Goal: Task Accomplishment & Management: Use online tool/utility

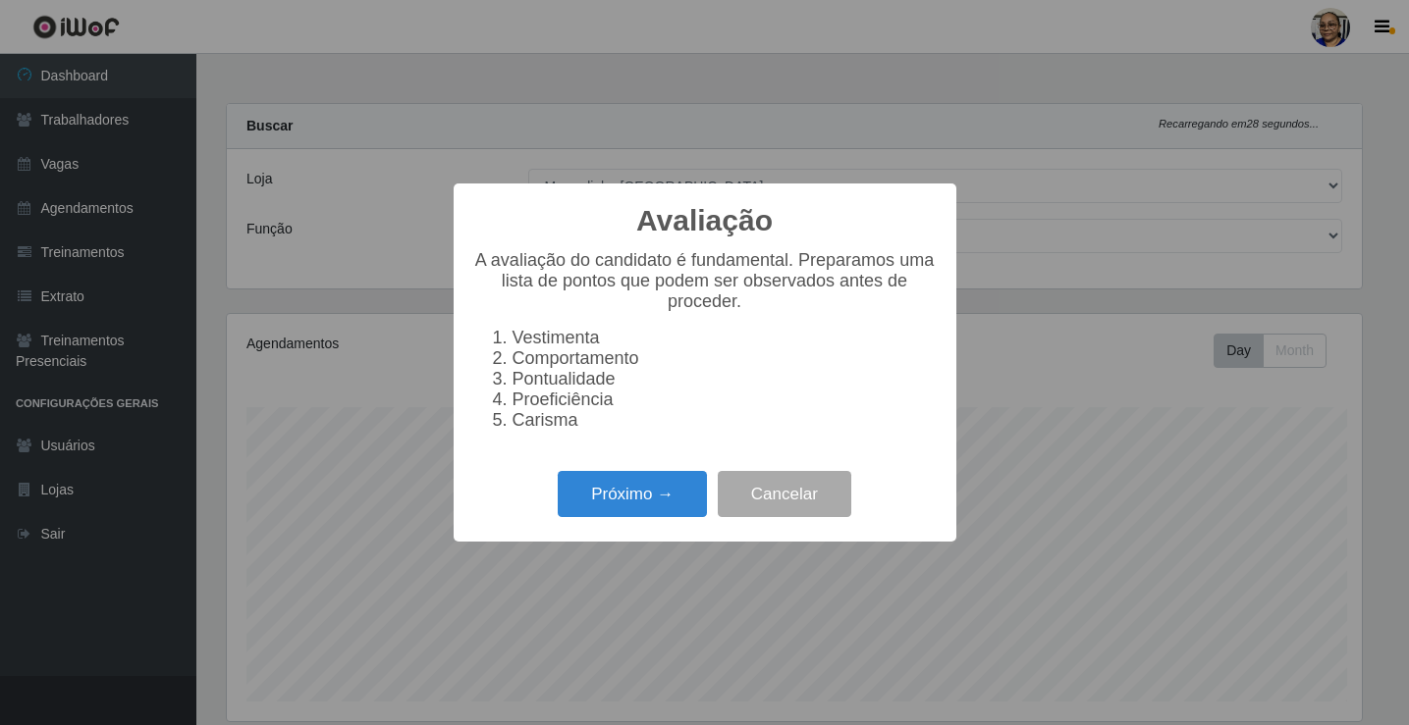
select select "345"
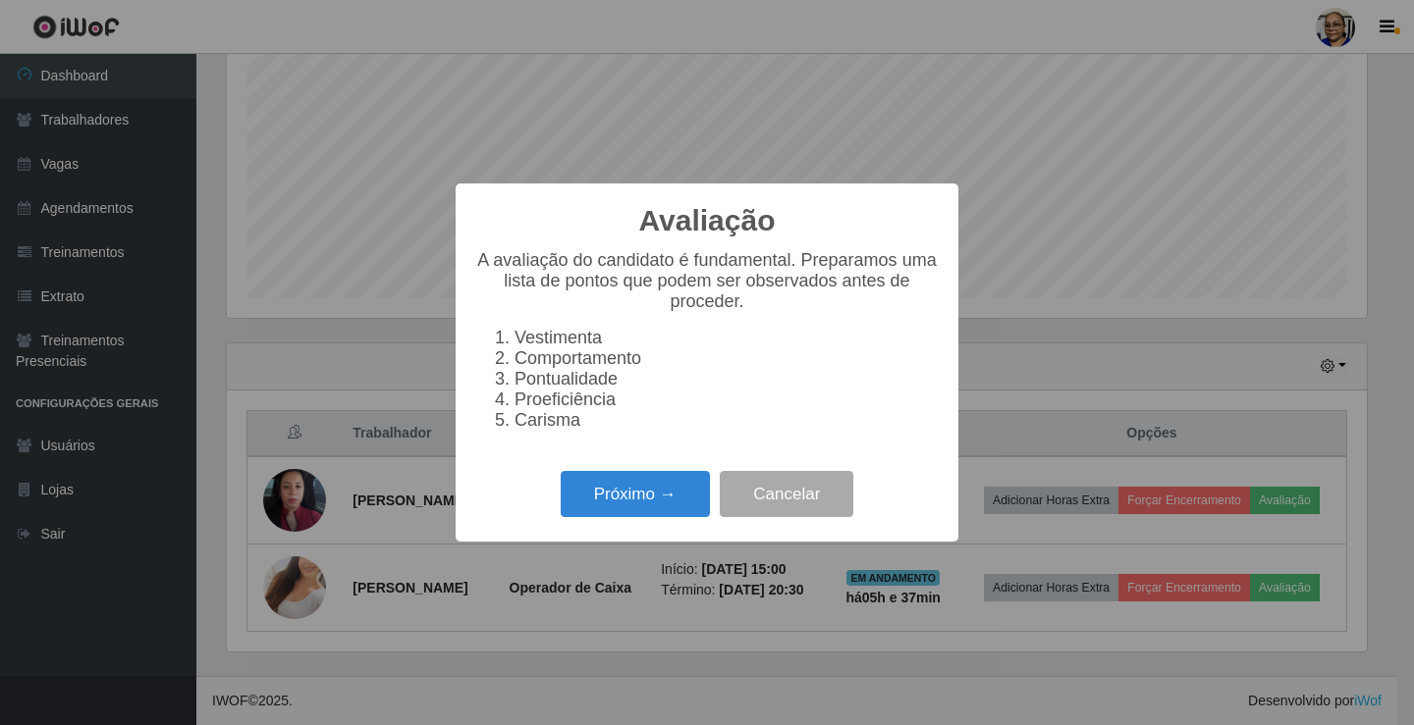
scroll to position [407, 1140]
click at [639, 512] on button "Próximo →" at bounding box center [635, 494] width 149 height 46
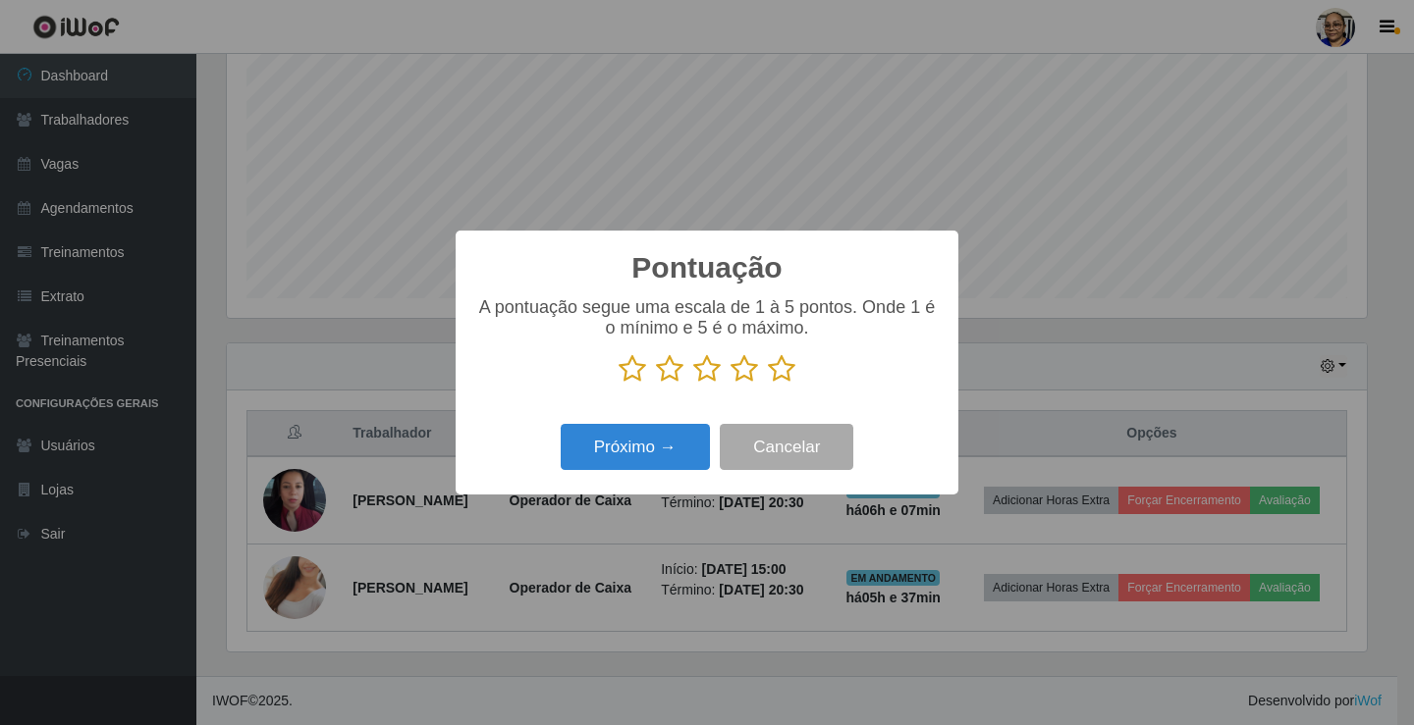
scroll to position [981223, 980491]
click at [784, 374] on icon at bounding box center [781, 368] width 27 height 29
click at [768, 384] on input "radio" at bounding box center [768, 384] width 0 height 0
click at [655, 446] on button "Próximo →" at bounding box center [635, 447] width 149 height 46
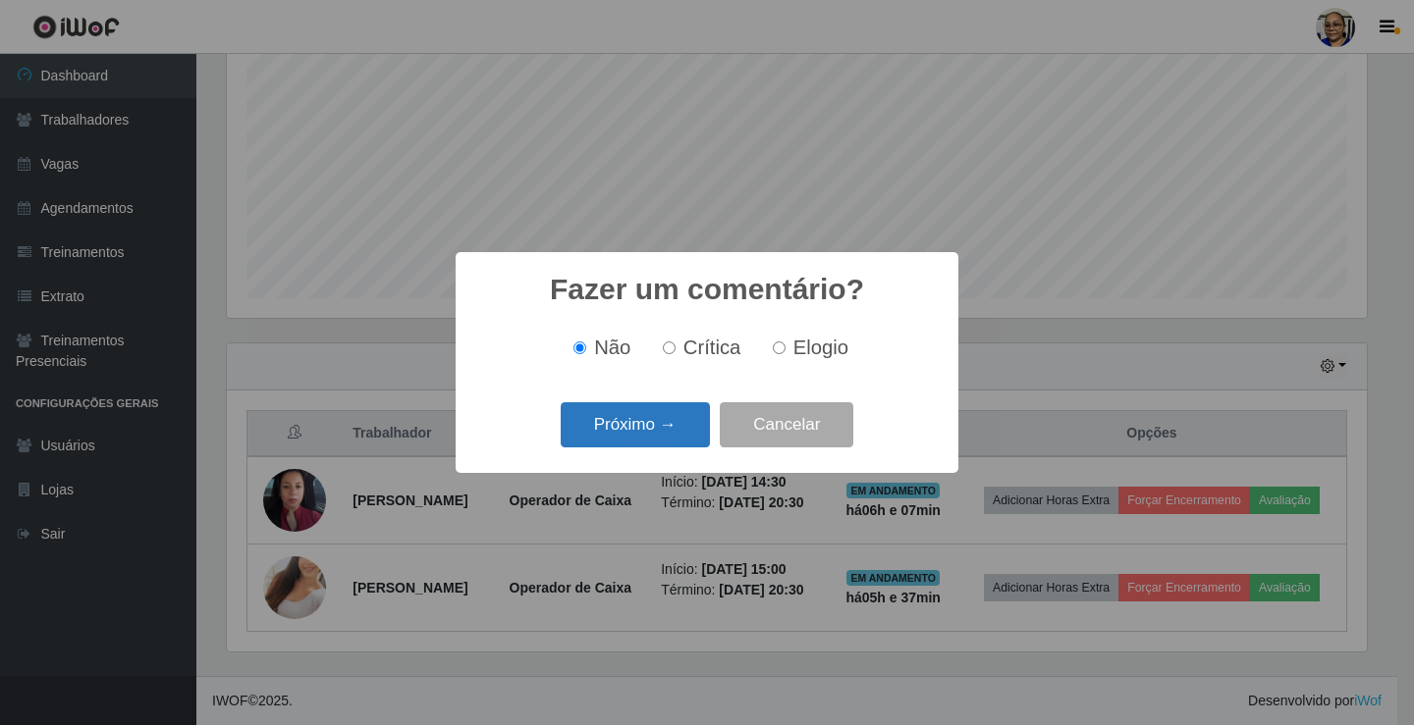
click at [654, 441] on button "Próximo →" at bounding box center [635, 425] width 149 height 46
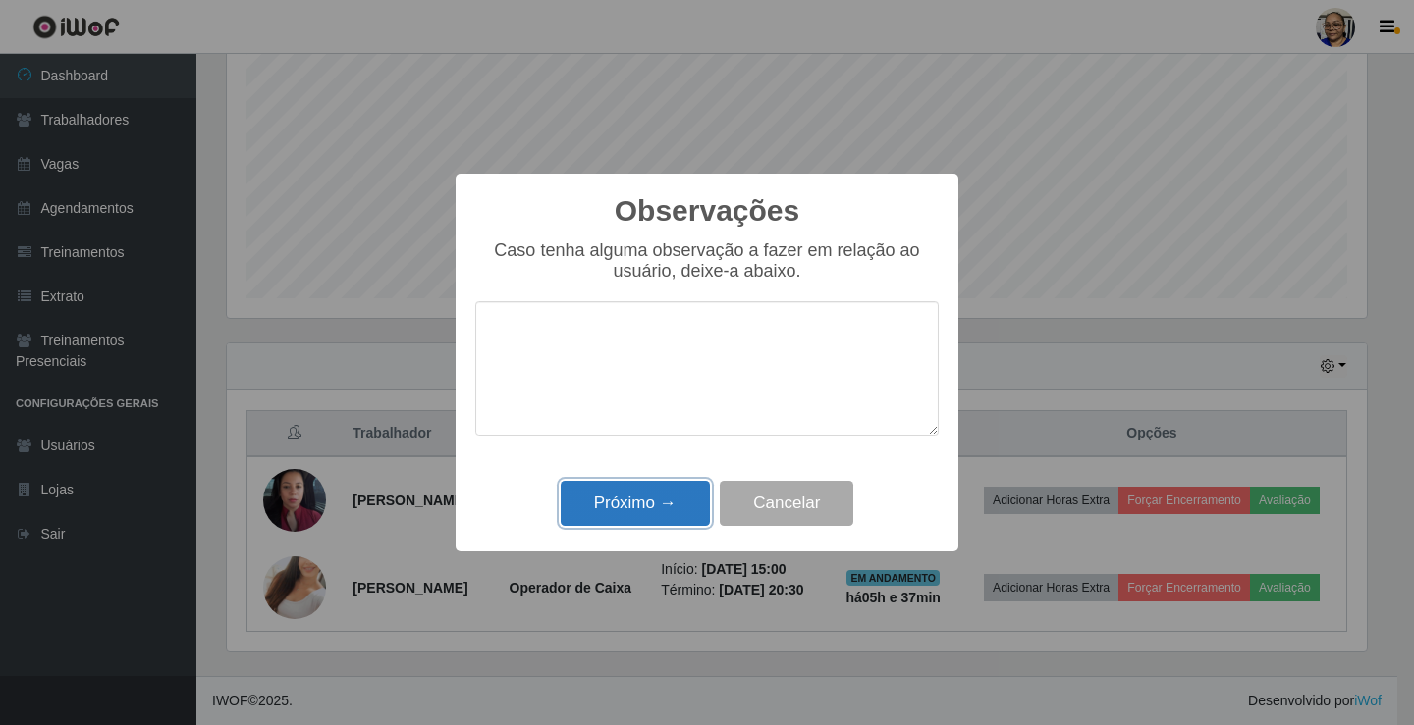
click at [637, 505] on button "Próximo →" at bounding box center [635, 504] width 149 height 46
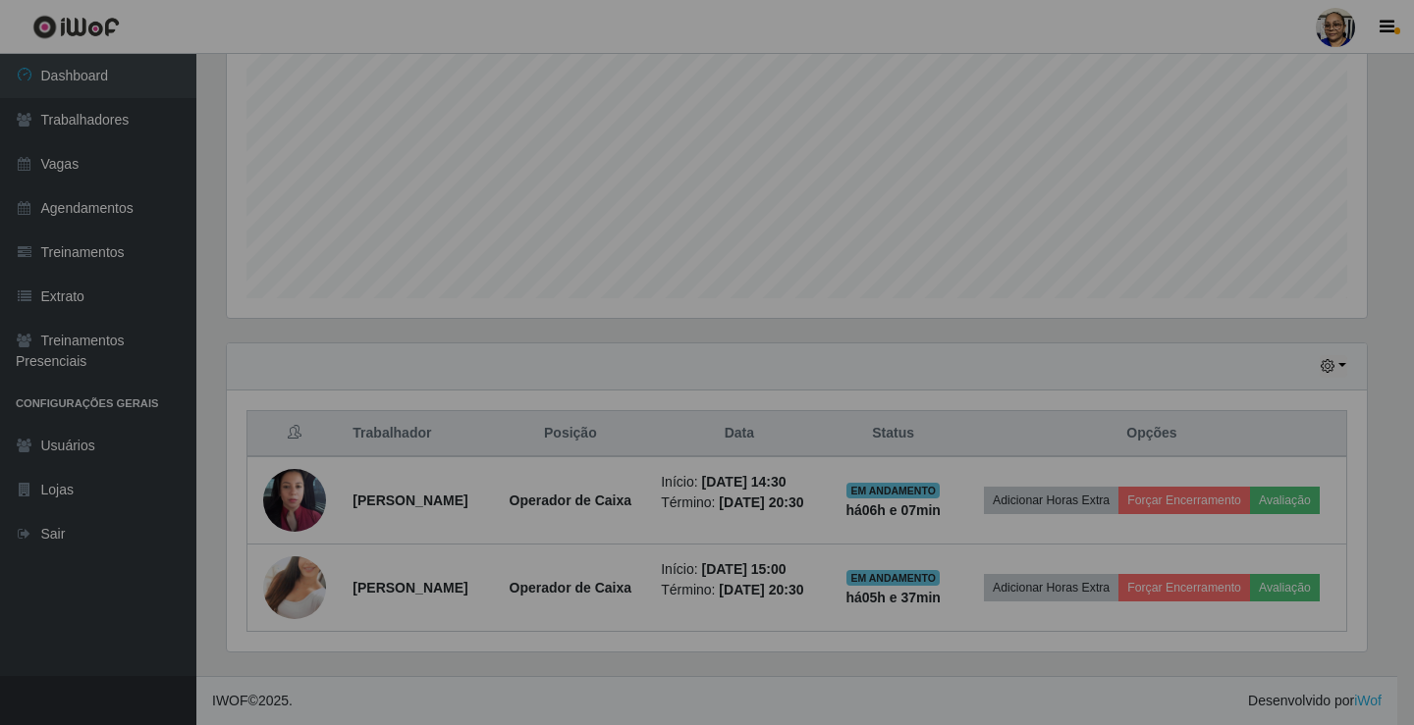
scroll to position [407, 1151]
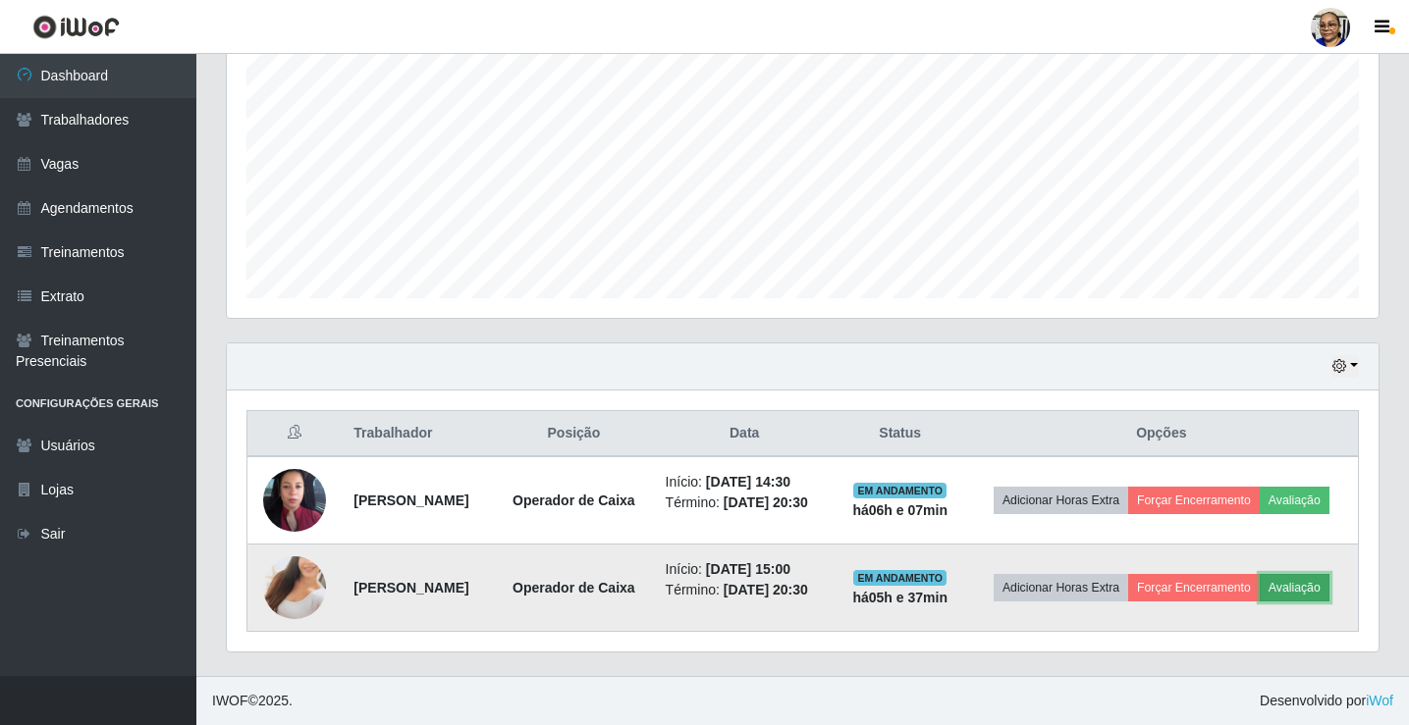
click at [1259, 594] on button "Avaliação" at bounding box center [1294, 587] width 70 height 27
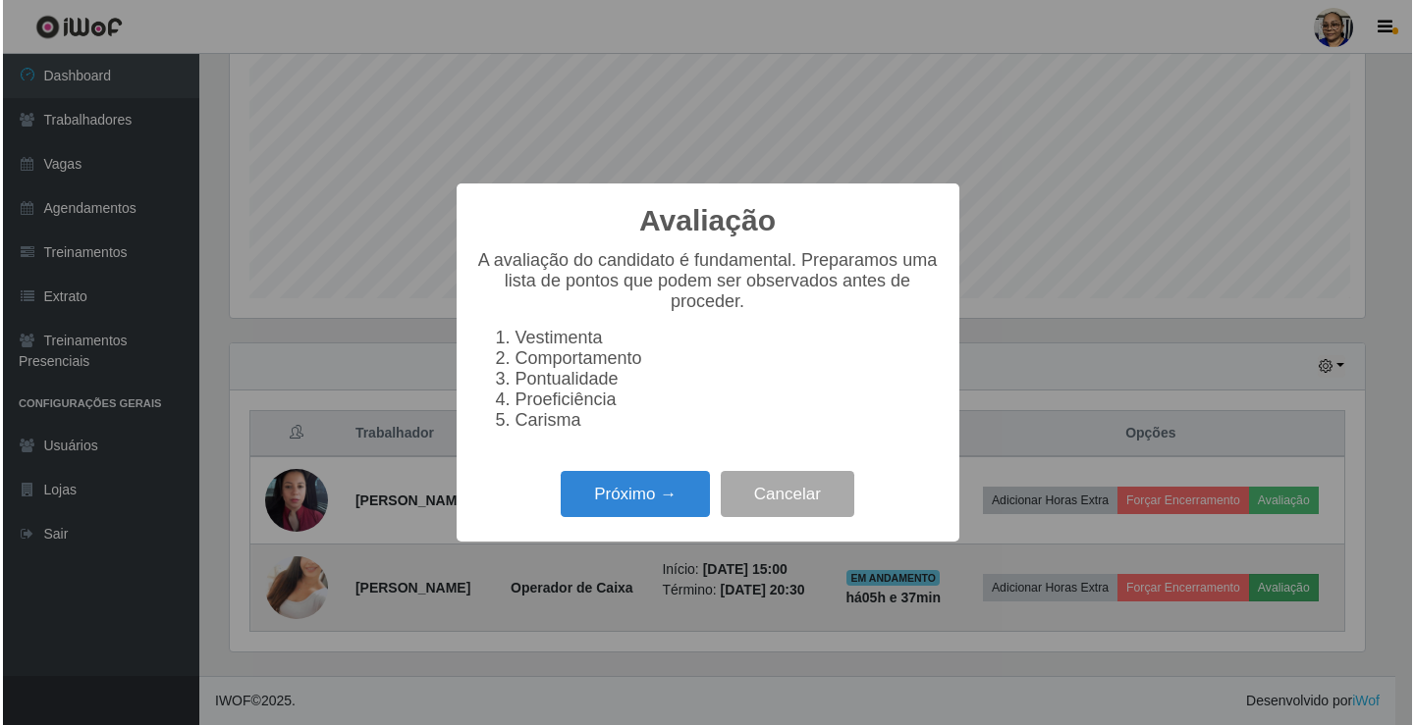
scroll to position [407, 1140]
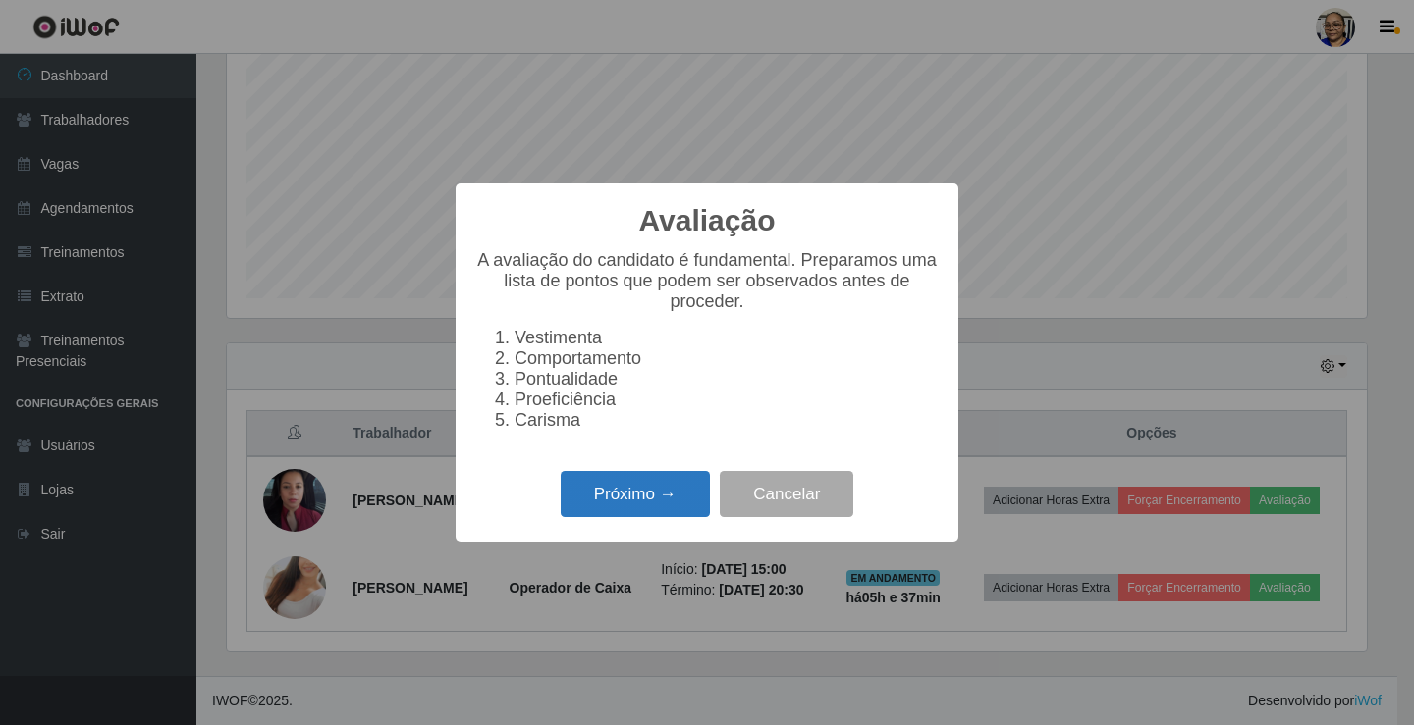
click at [686, 507] on button "Próximo →" at bounding box center [635, 494] width 149 height 46
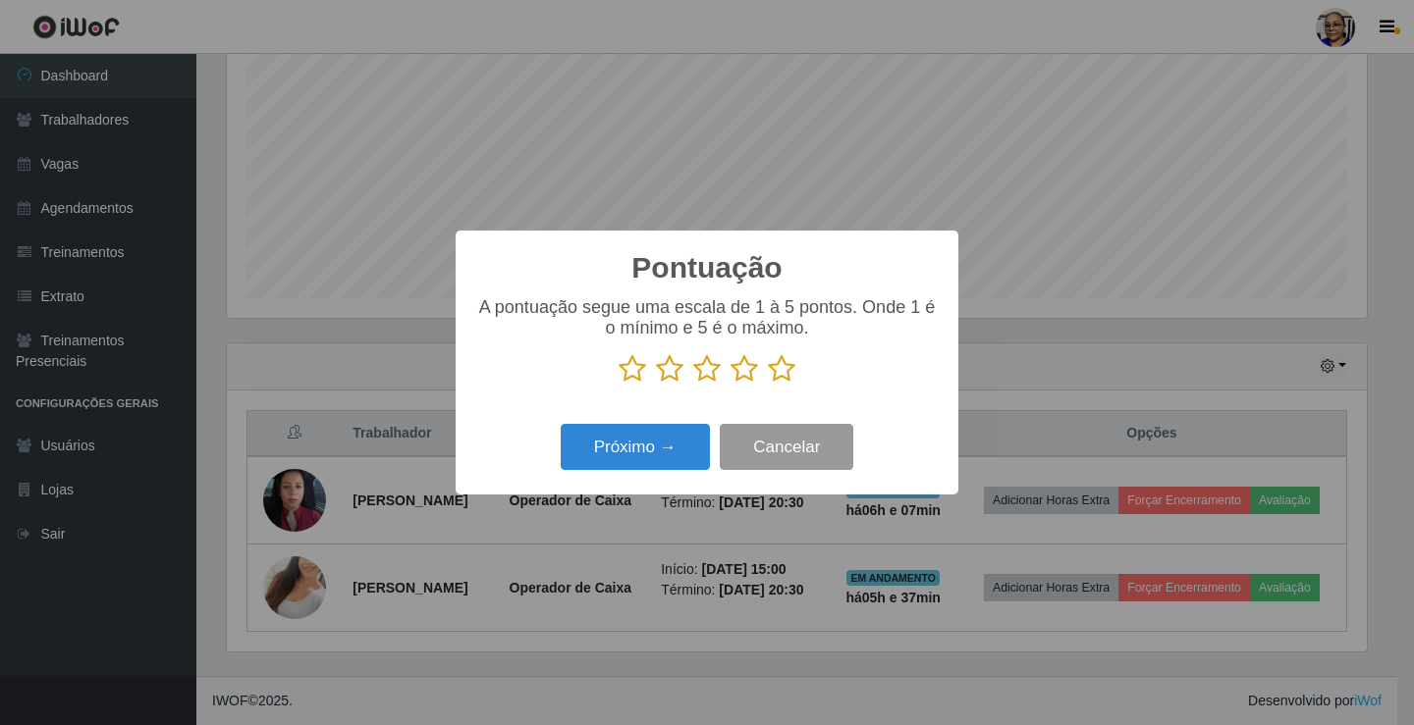
scroll to position [981223, 980491]
click at [783, 378] on icon at bounding box center [781, 368] width 27 height 29
click at [768, 384] on input "radio" at bounding box center [768, 384] width 0 height 0
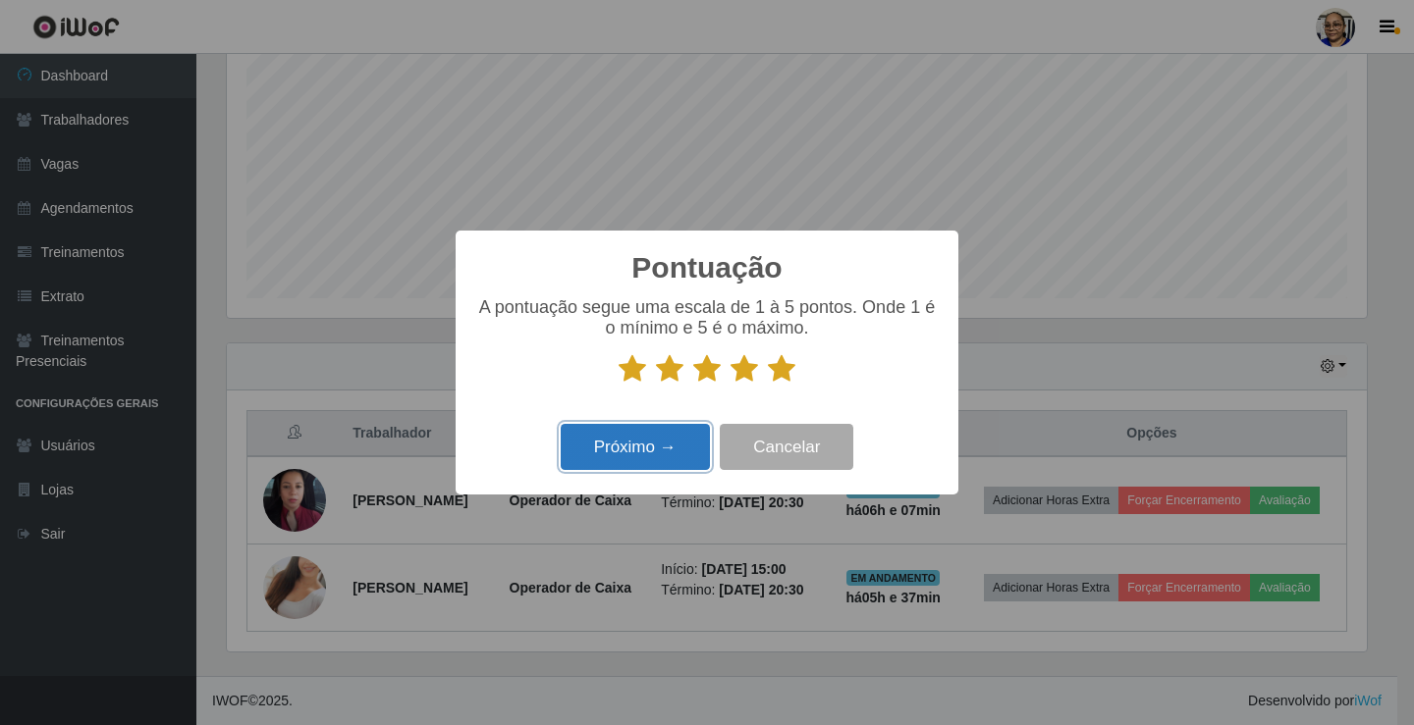
click at [646, 443] on button "Próximo →" at bounding box center [635, 447] width 149 height 46
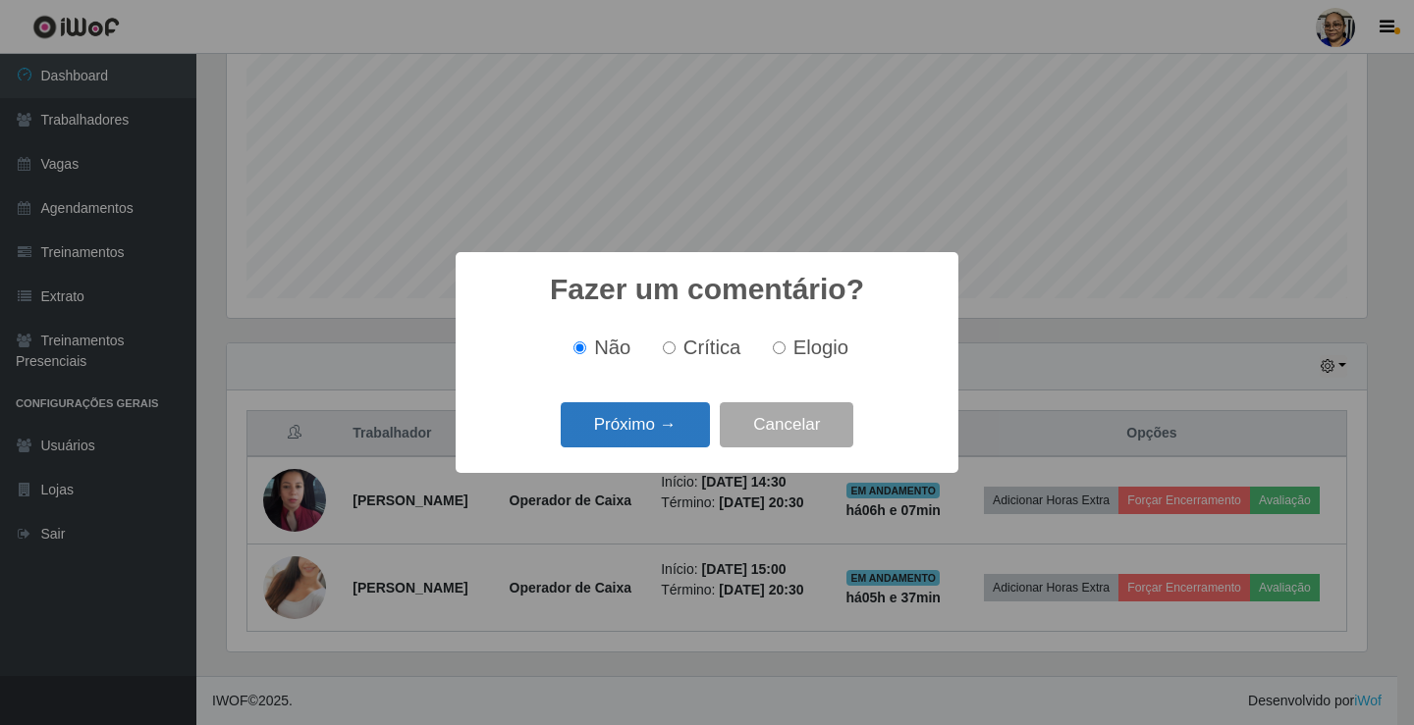
click at [657, 434] on button "Próximo →" at bounding box center [635, 425] width 149 height 46
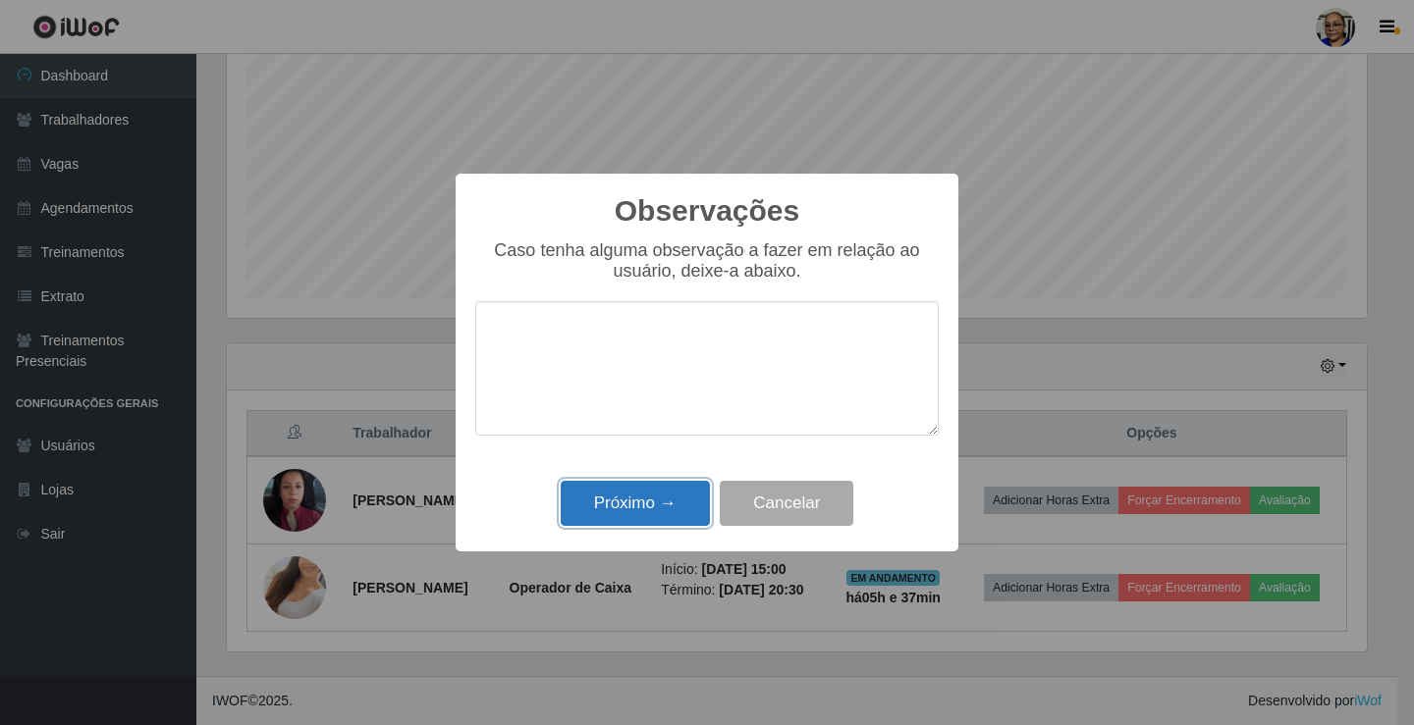
click at [651, 506] on button "Próximo →" at bounding box center [635, 504] width 149 height 46
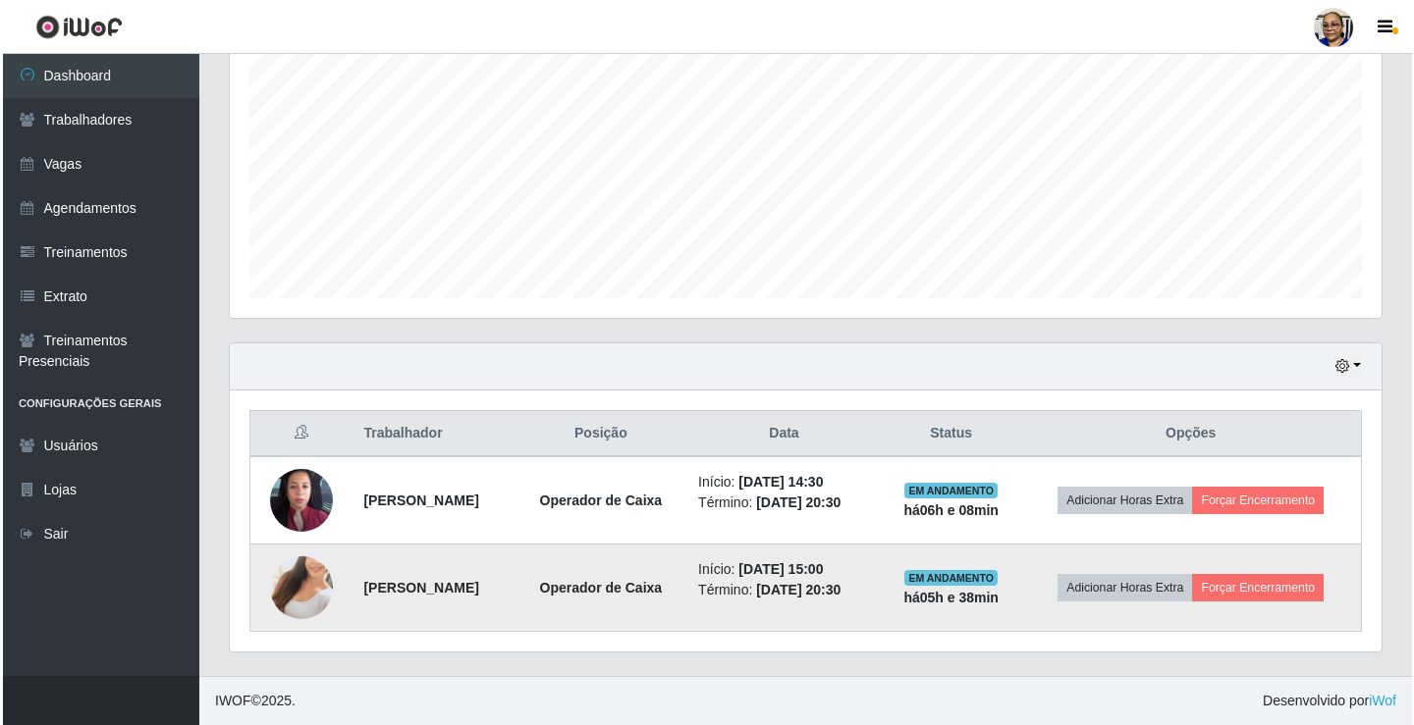
scroll to position [403, 0]
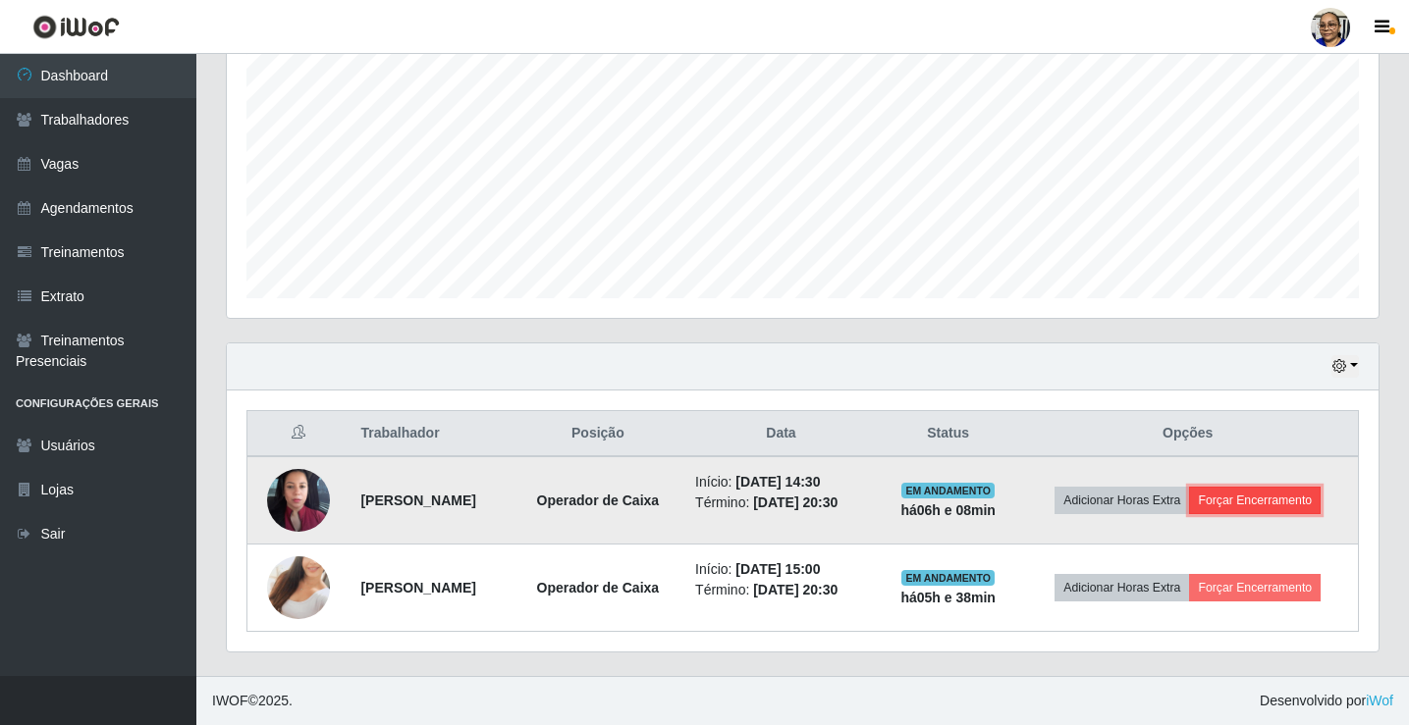
click at [1268, 501] on button "Forçar Encerramento" at bounding box center [1255, 500] width 132 height 27
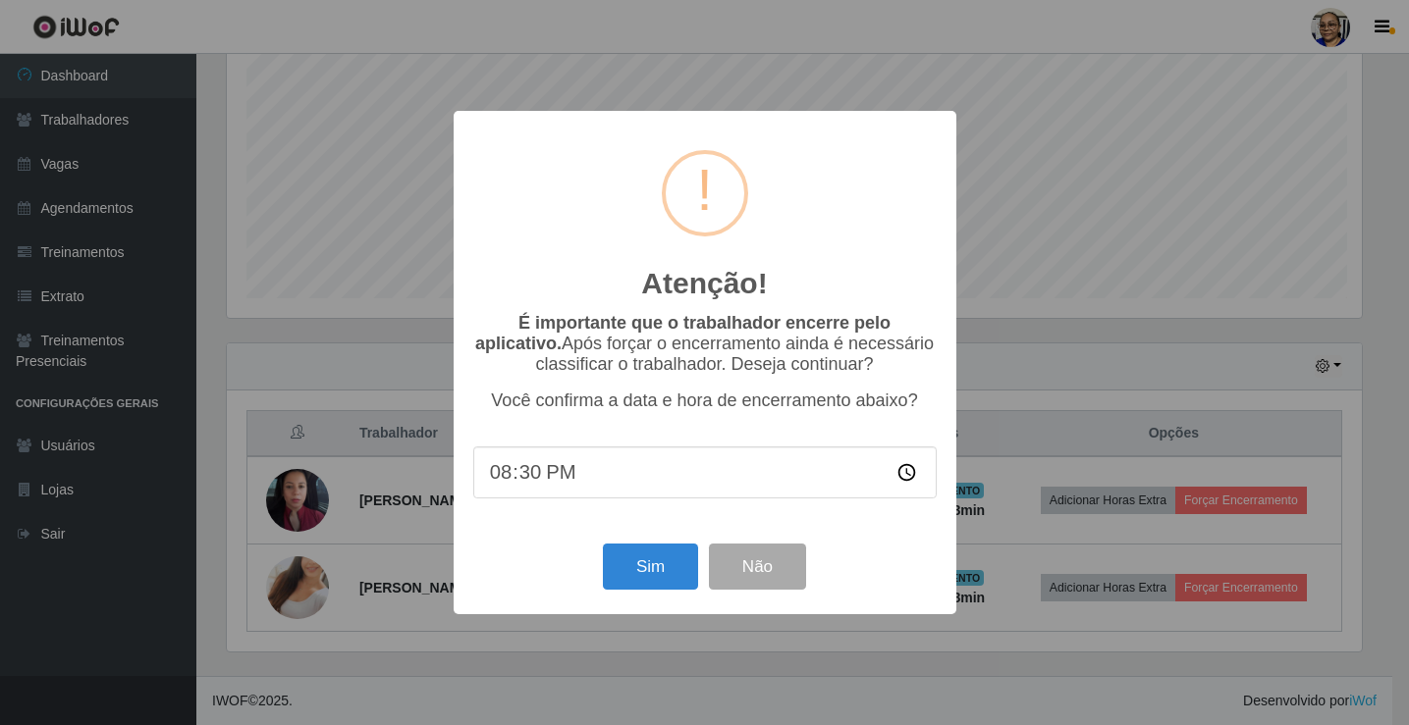
scroll to position [407, 1140]
click at [655, 572] on button "Sim" at bounding box center [652, 567] width 95 height 46
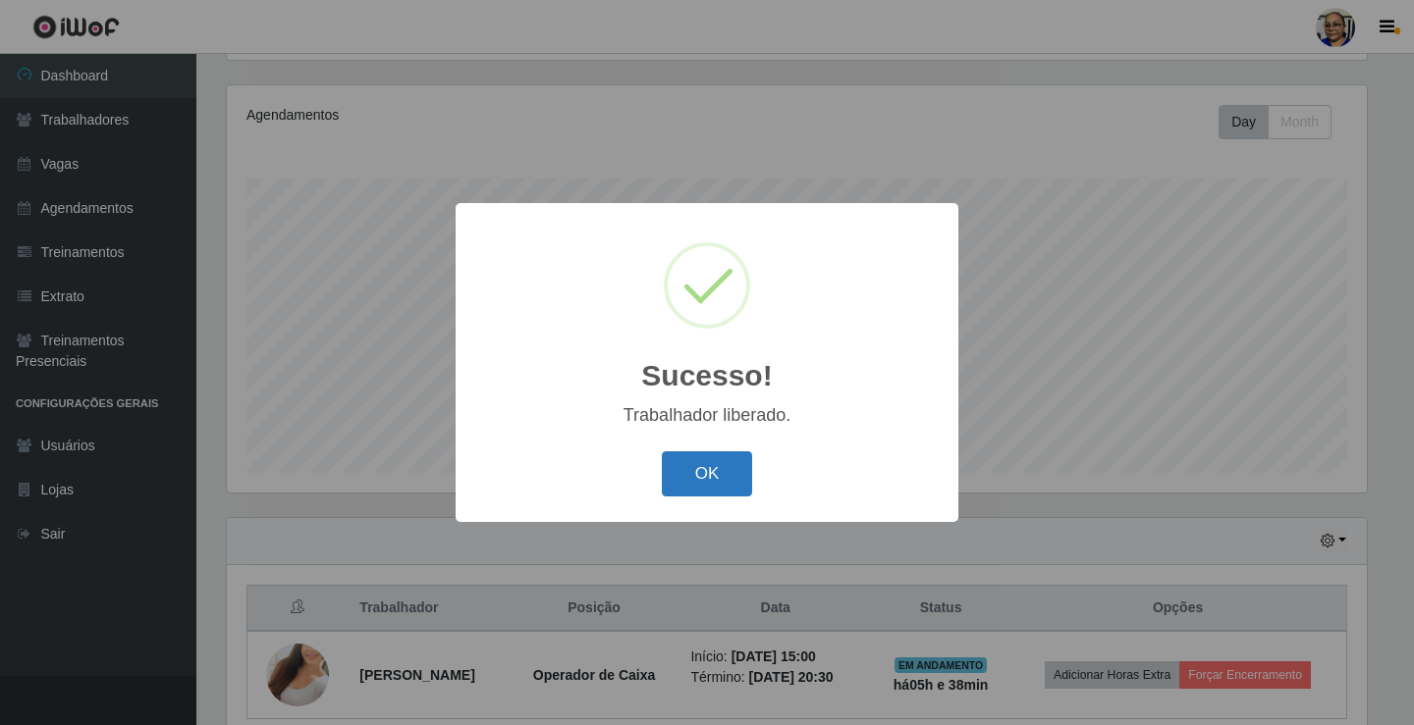
click at [722, 477] on button "OK" at bounding box center [707, 475] width 91 height 46
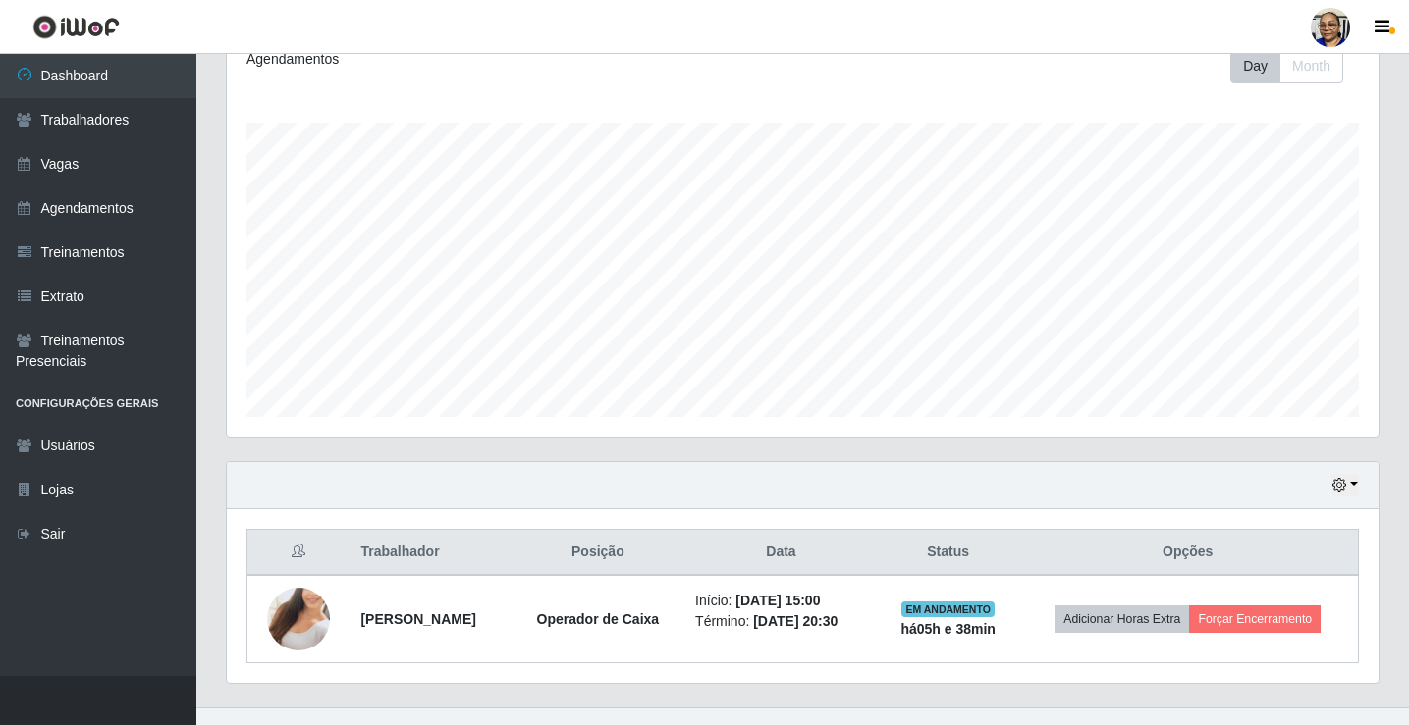
scroll to position [316, 0]
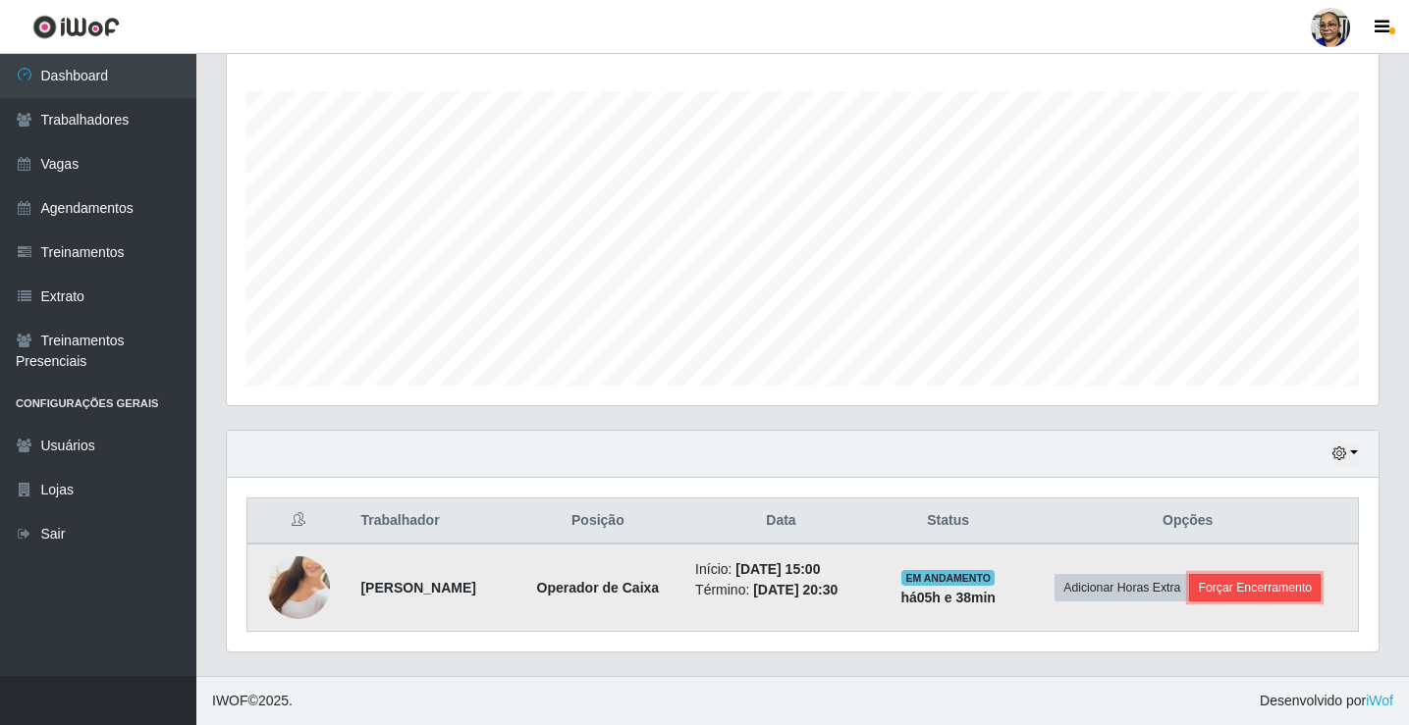
click at [1287, 592] on button "Forçar Encerramento" at bounding box center [1255, 587] width 132 height 27
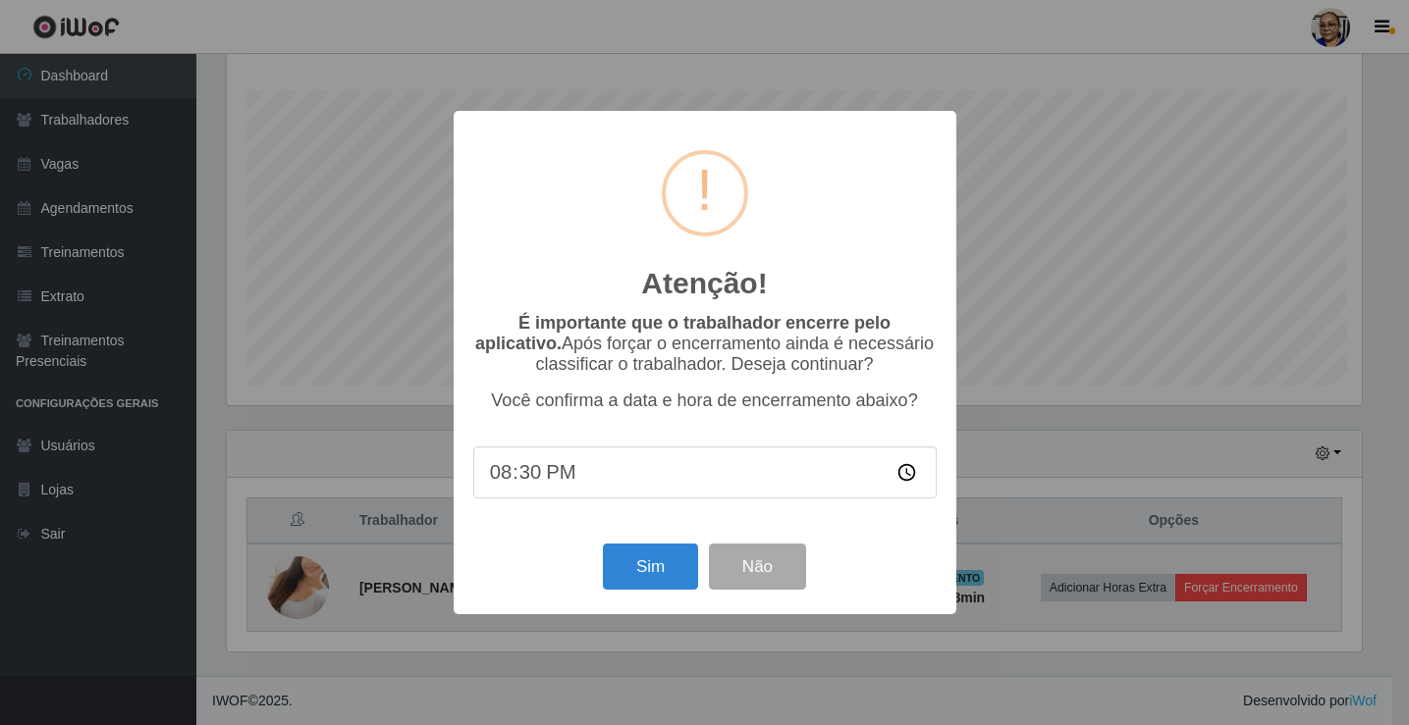
scroll to position [407, 1140]
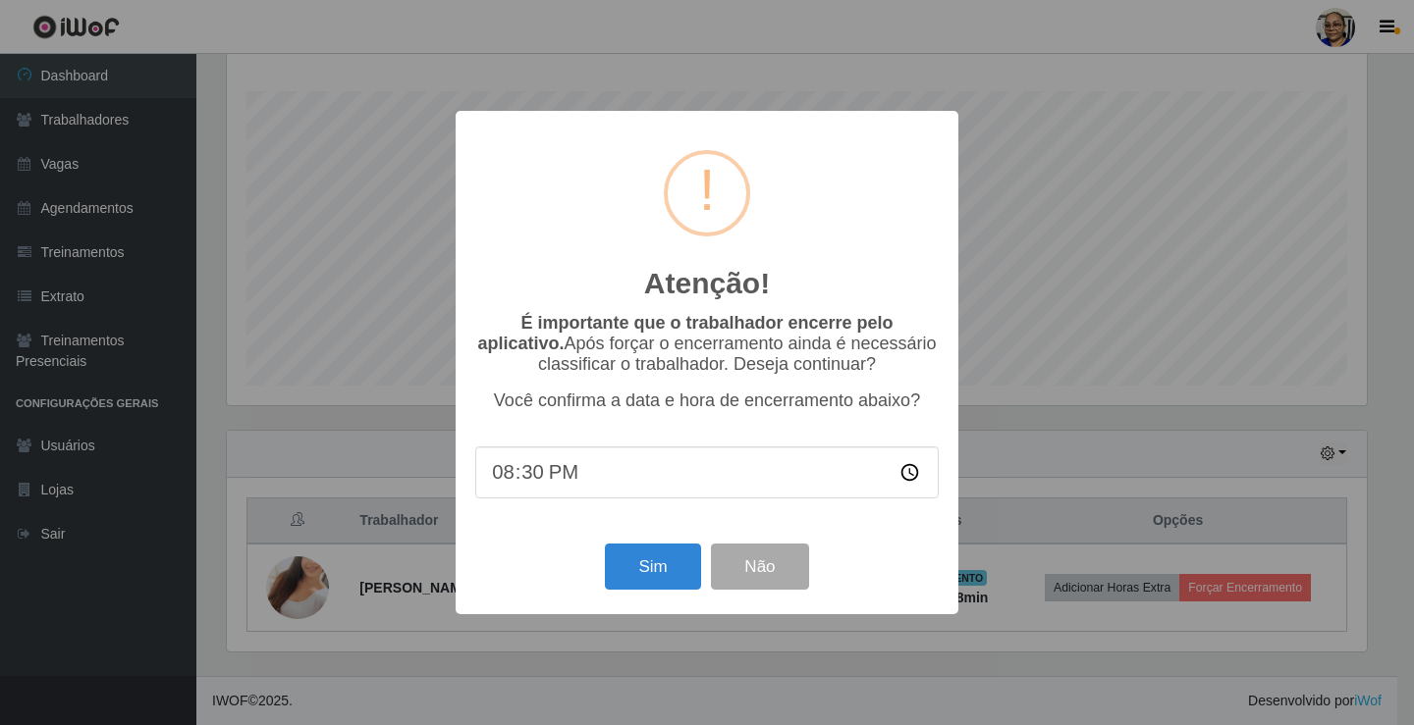
click at [650, 537] on div "Atenção! × É importante que o trabalhador encerre pelo aplicativo. Após forçar …" at bounding box center [706, 363] width 503 height 504
click at [660, 569] on button "Sim" at bounding box center [652, 567] width 95 height 46
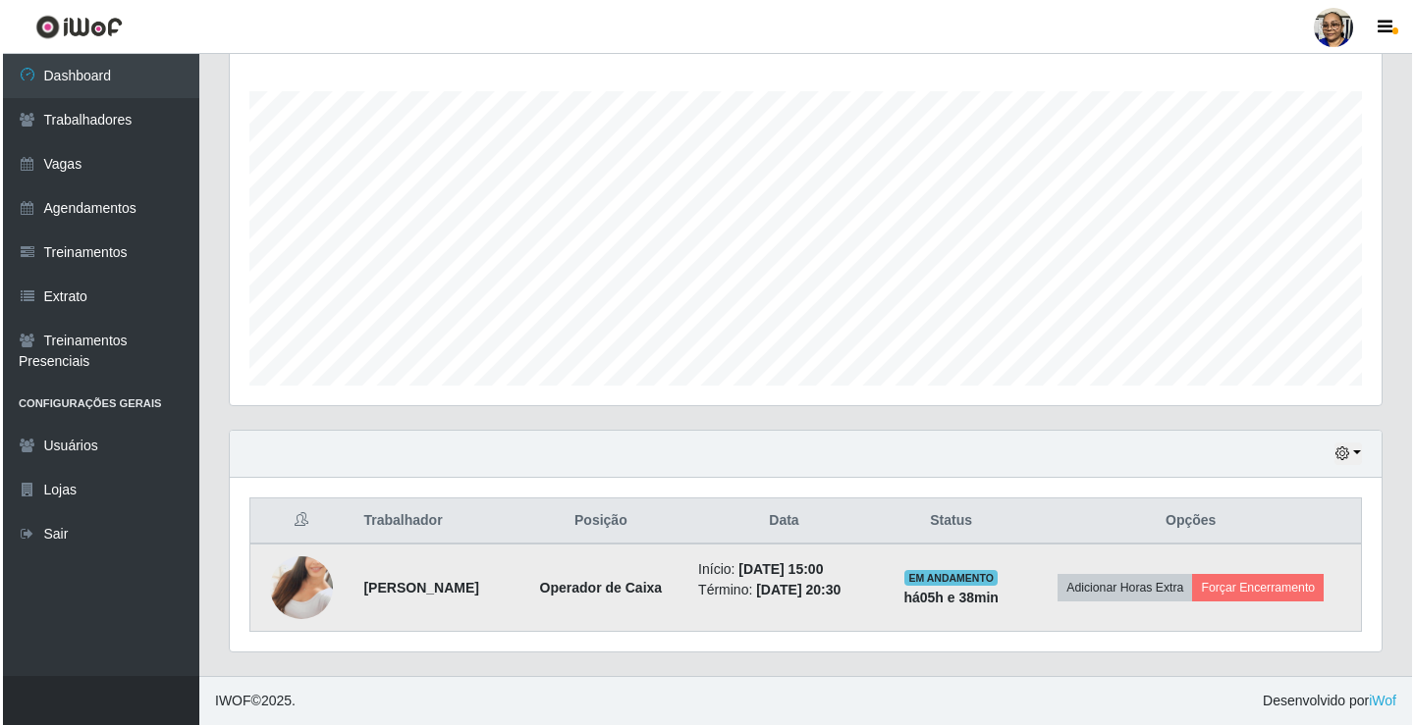
scroll to position [0, 0]
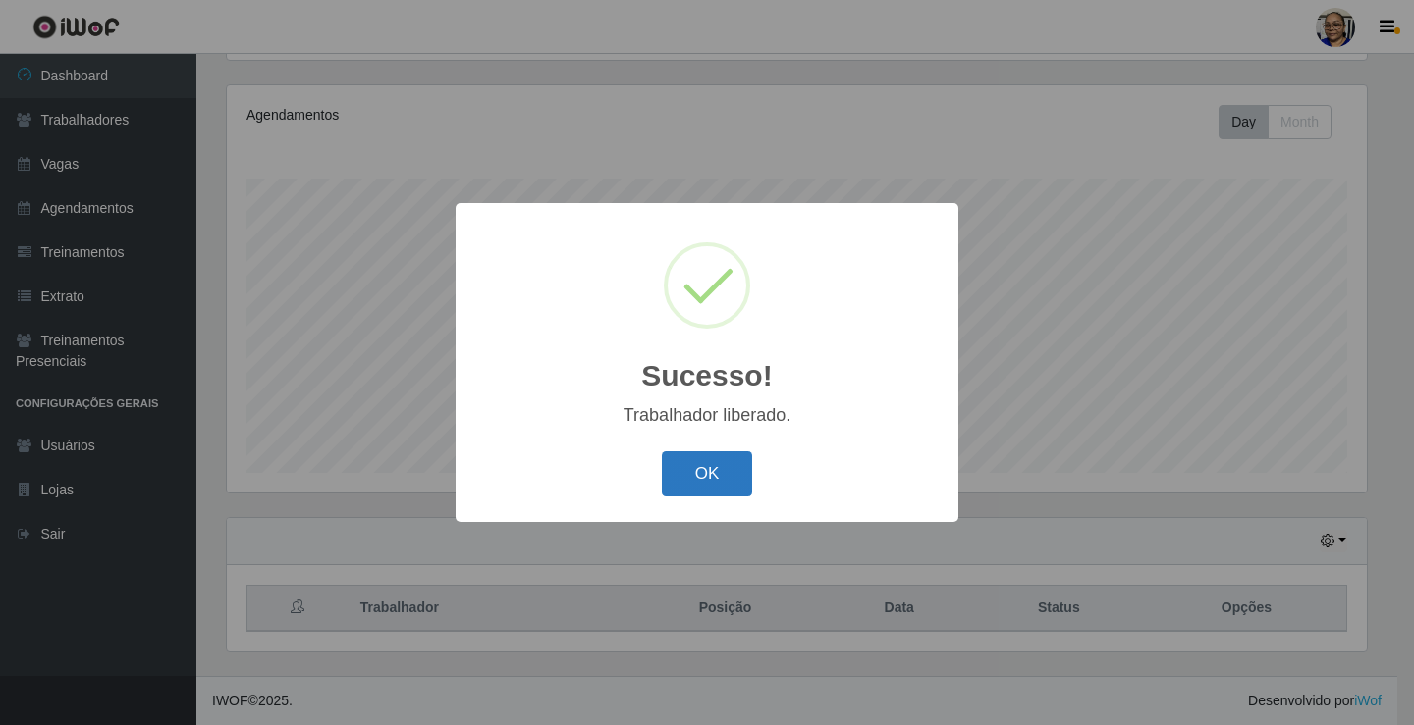
click at [719, 480] on button "OK" at bounding box center [707, 475] width 91 height 46
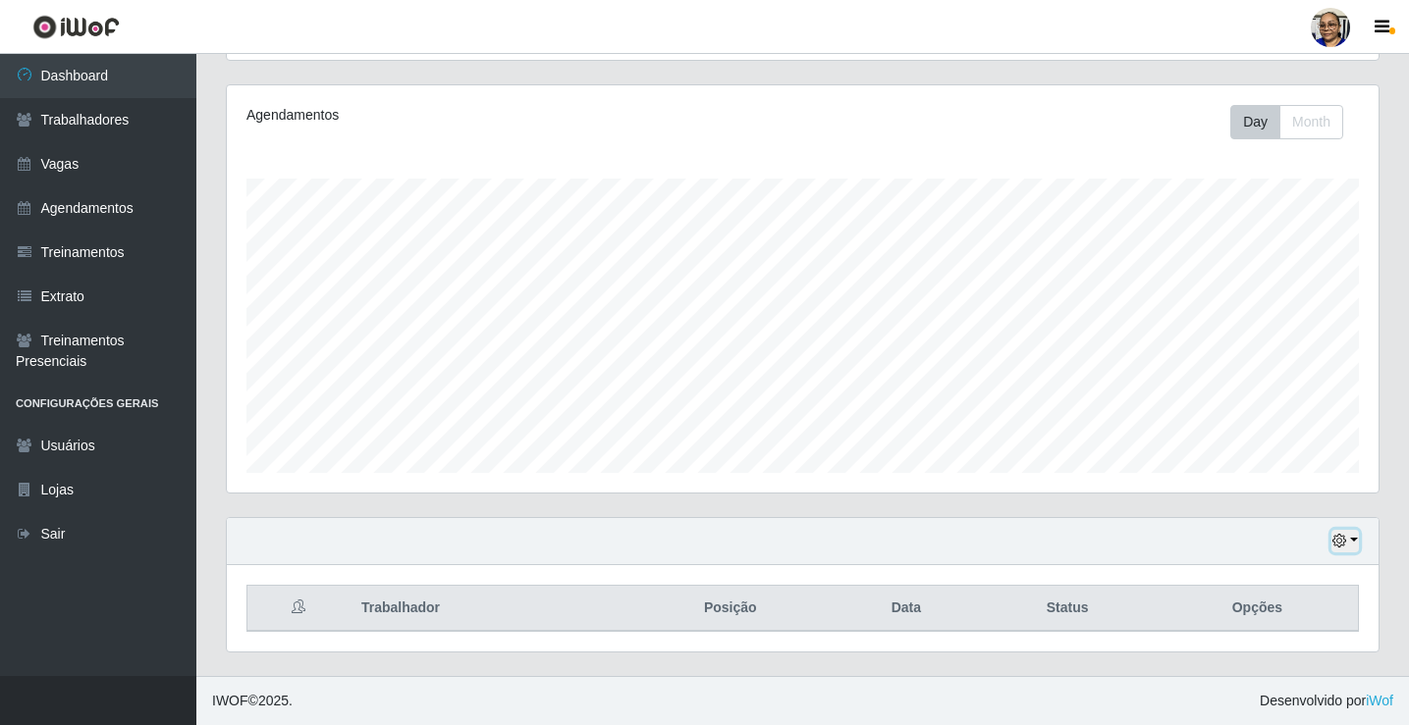
click at [1354, 541] on button "button" at bounding box center [1344, 541] width 27 height 23
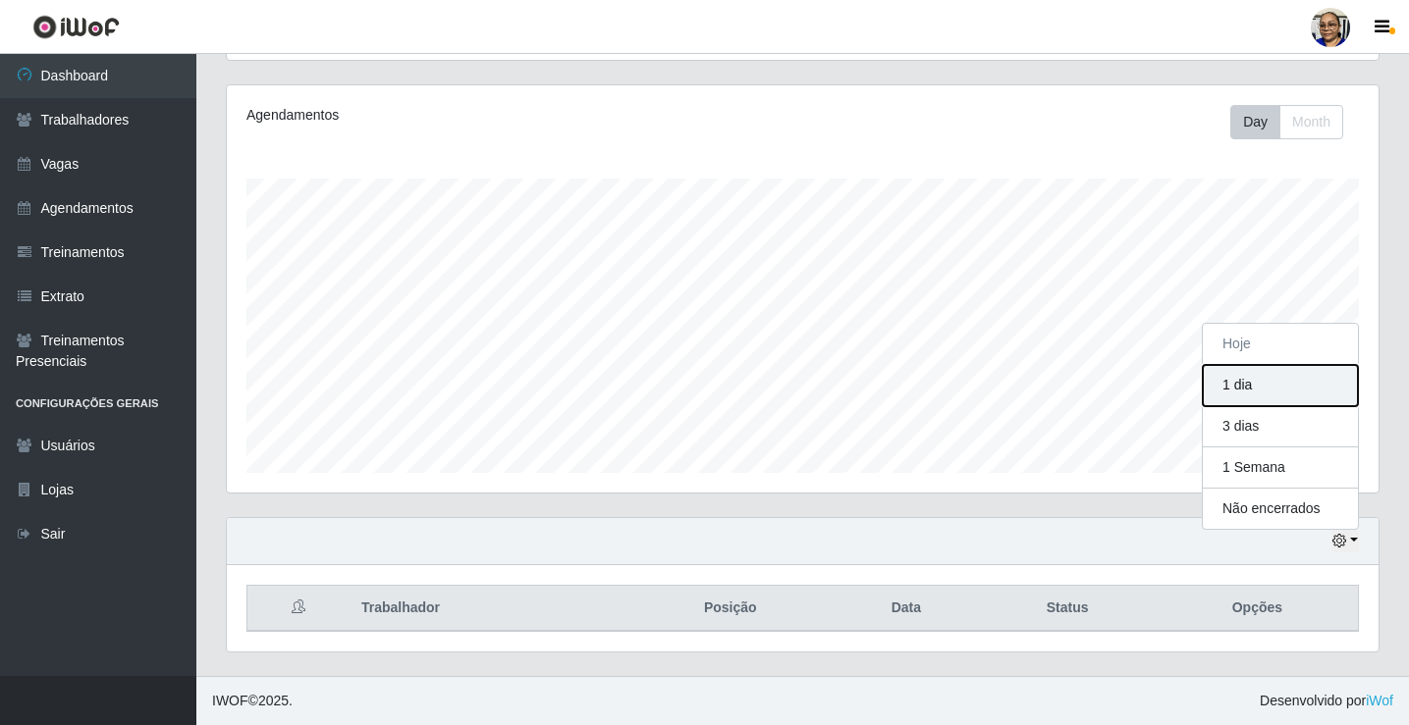
click at [1255, 390] on button "1 dia" at bounding box center [1279, 385] width 155 height 41
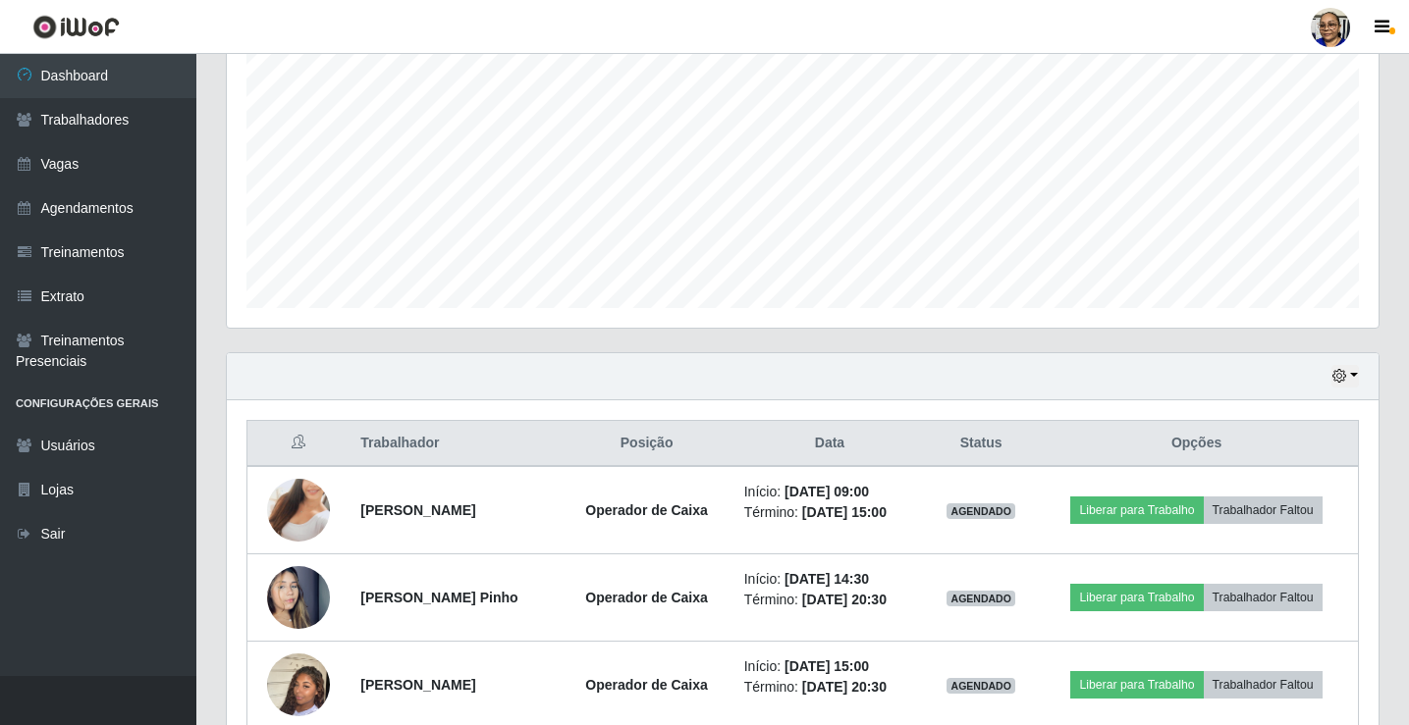
scroll to position [491, 0]
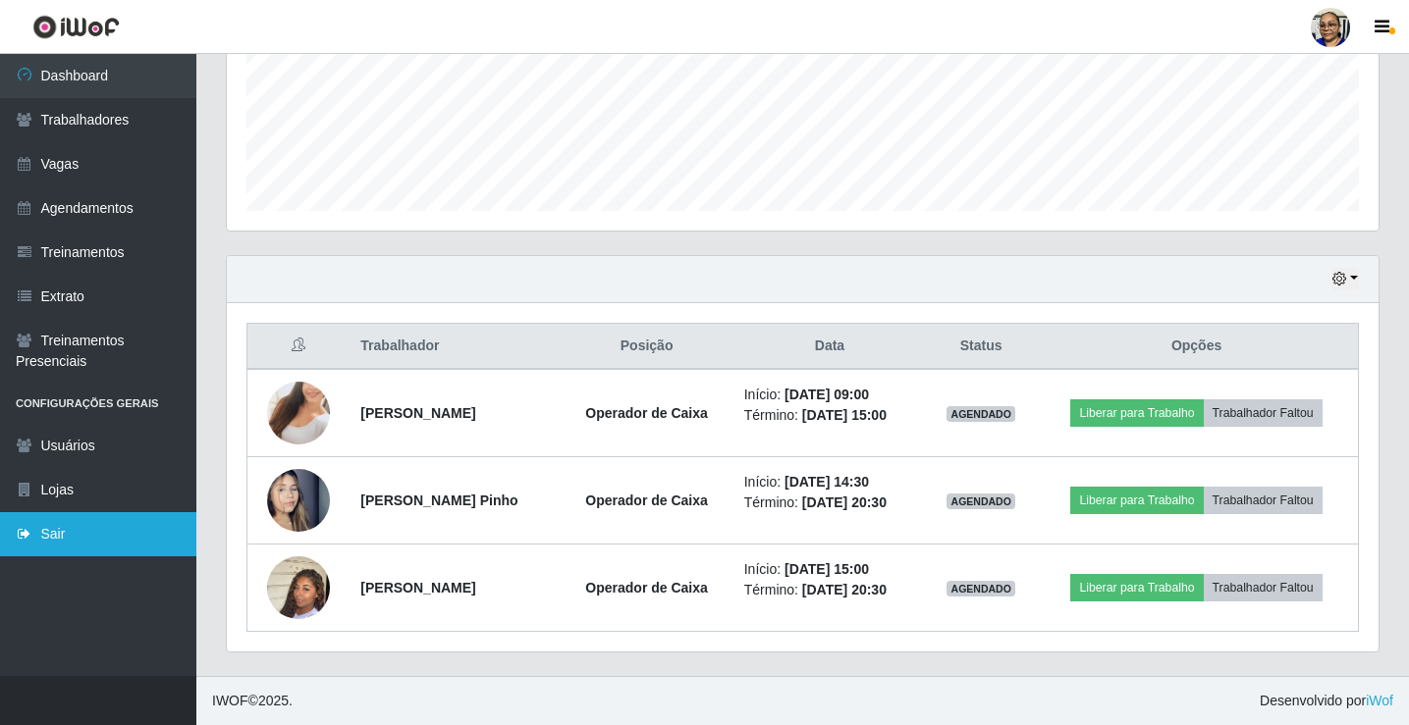
click at [54, 535] on link "Sair" at bounding box center [98, 534] width 196 height 44
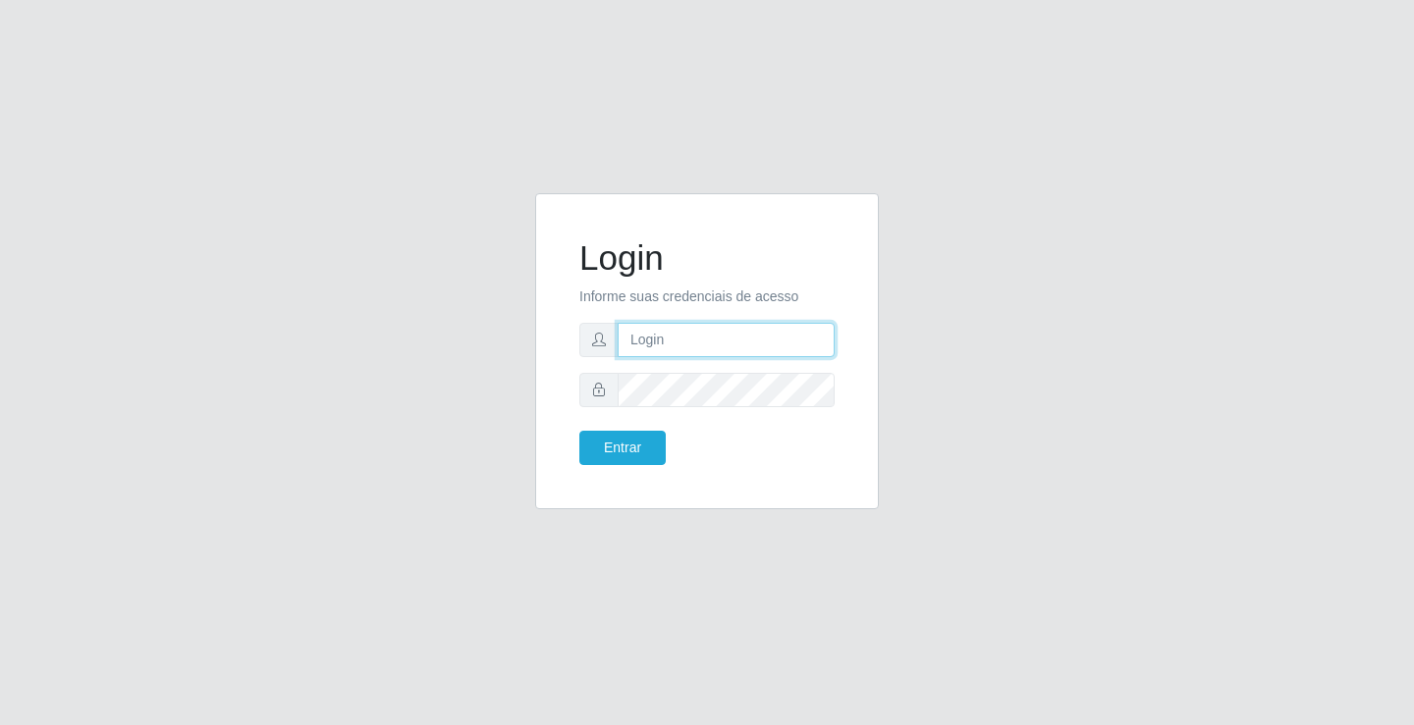
type input "[EMAIL_ADDRESS][DOMAIN_NAME]"
